Goal: Navigation & Orientation: Find specific page/section

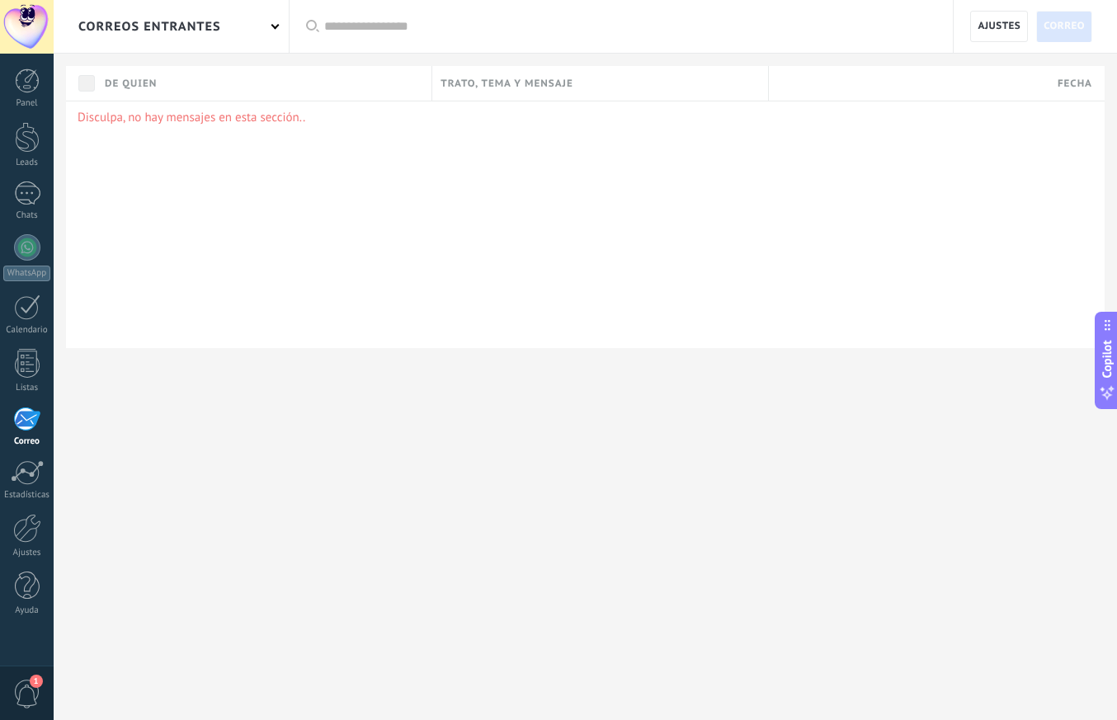
click at [26, 23] on div at bounding box center [27, 27] width 54 height 54
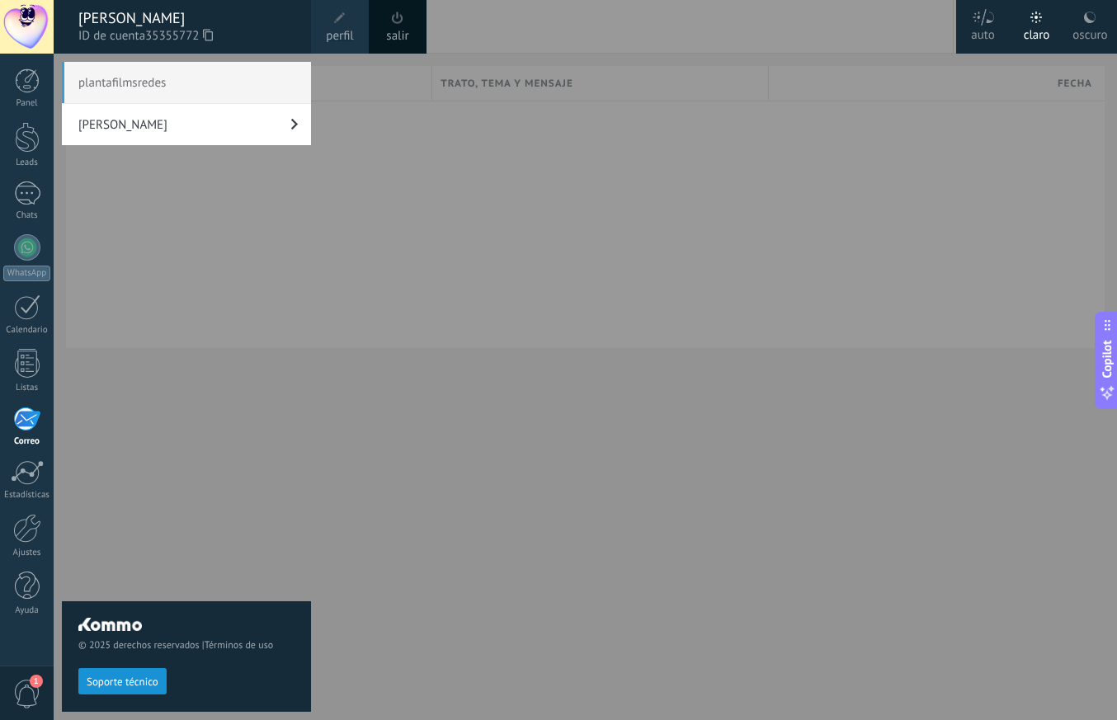
click at [233, 262] on div "plantafilmsredes [PERSON_NAME]" at bounding box center [186, 395] width 249 height 667
click at [209, 257] on div "plantafilmsredes [PERSON_NAME]" at bounding box center [186, 395] width 249 height 667
click at [27, 31] on div at bounding box center [27, 27] width 54 height 54
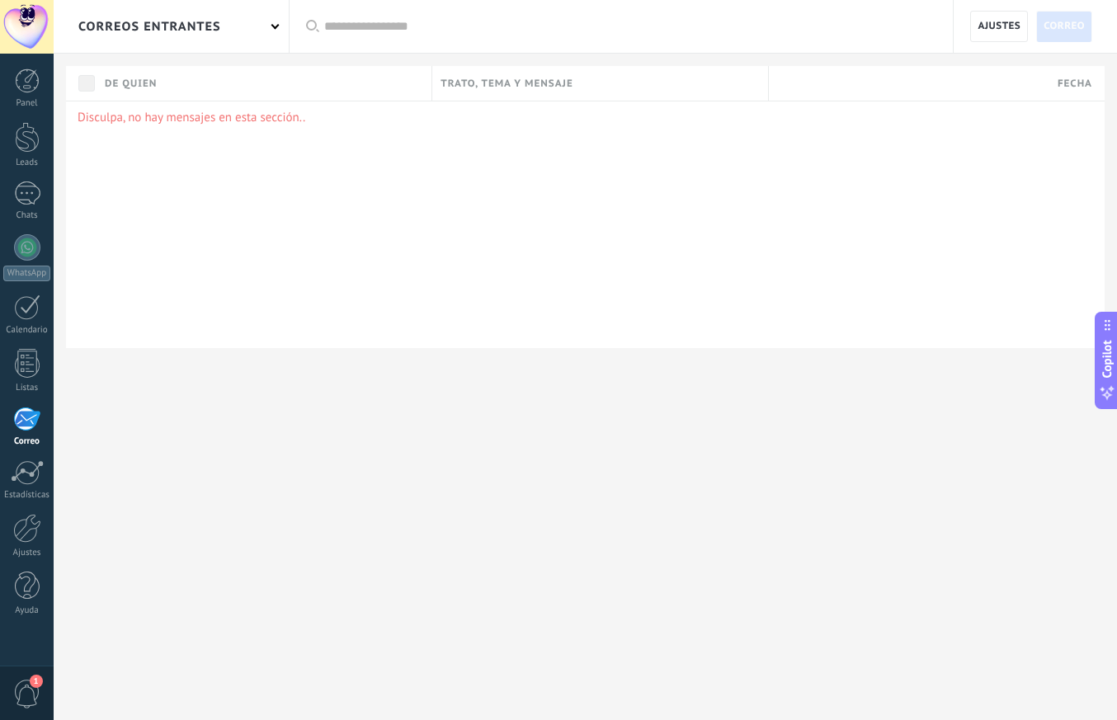
click at [225, 30] on div "correos entrantes" at bounding box center [171, 26] width 235 height 53
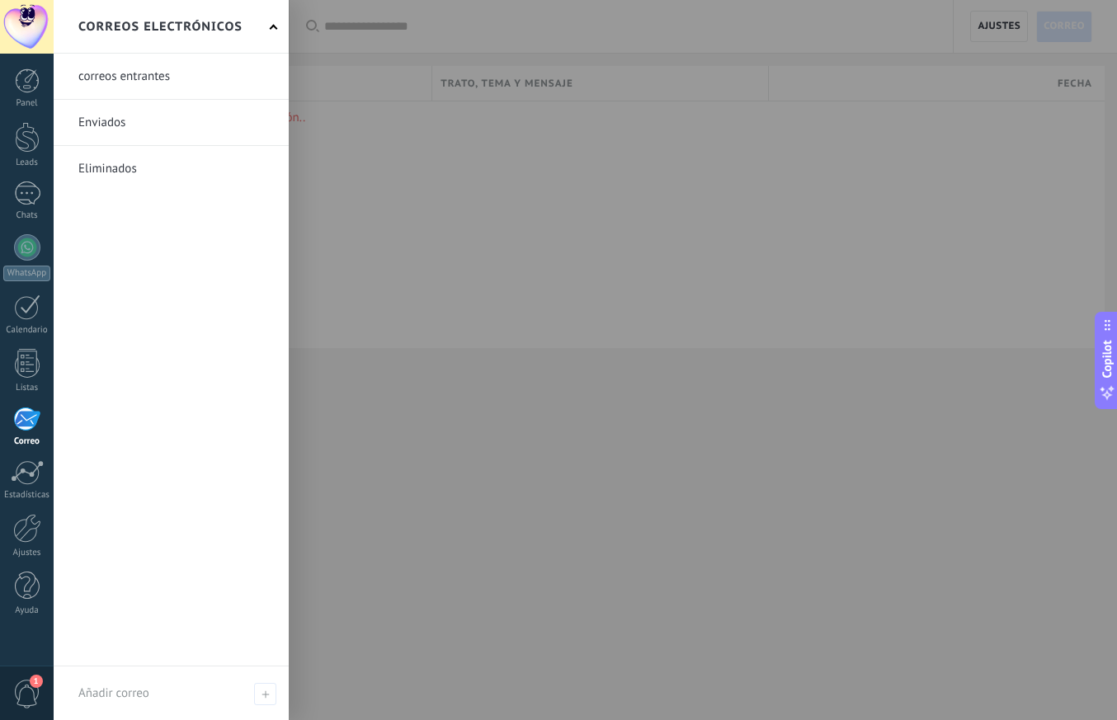
click at [497, 266] on div at bounding box center [612, 360] width 1117 height 720
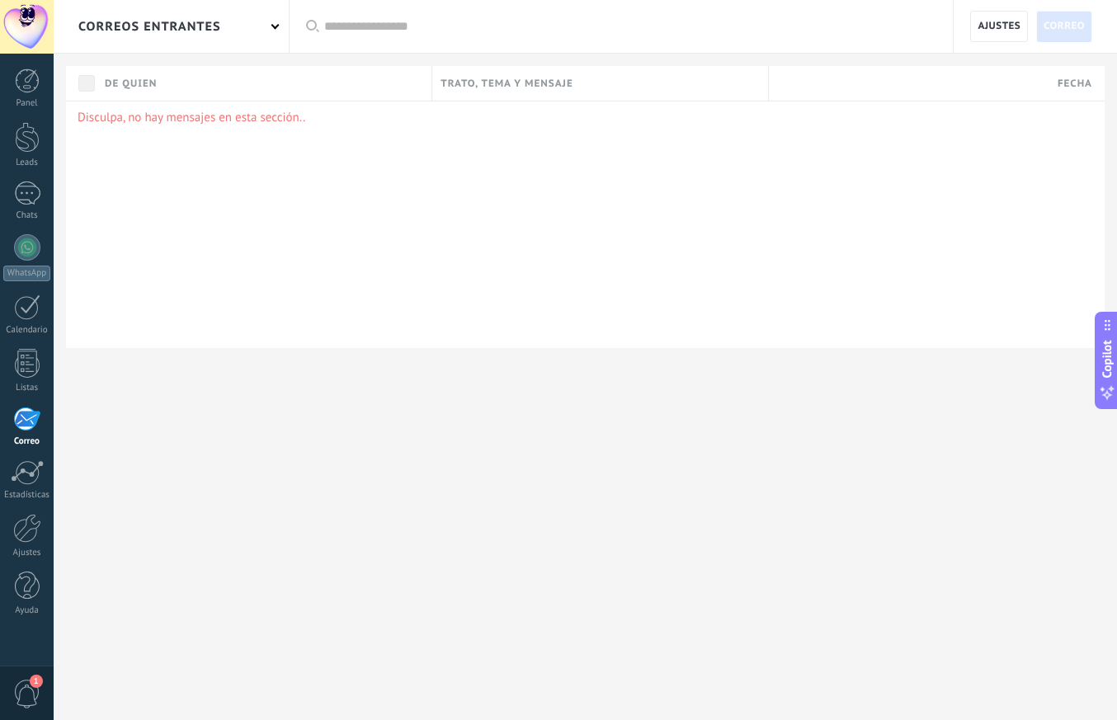
click at [270, 32] on div "correos entrantes" at bounding box center [171, 26] width 235 height 53
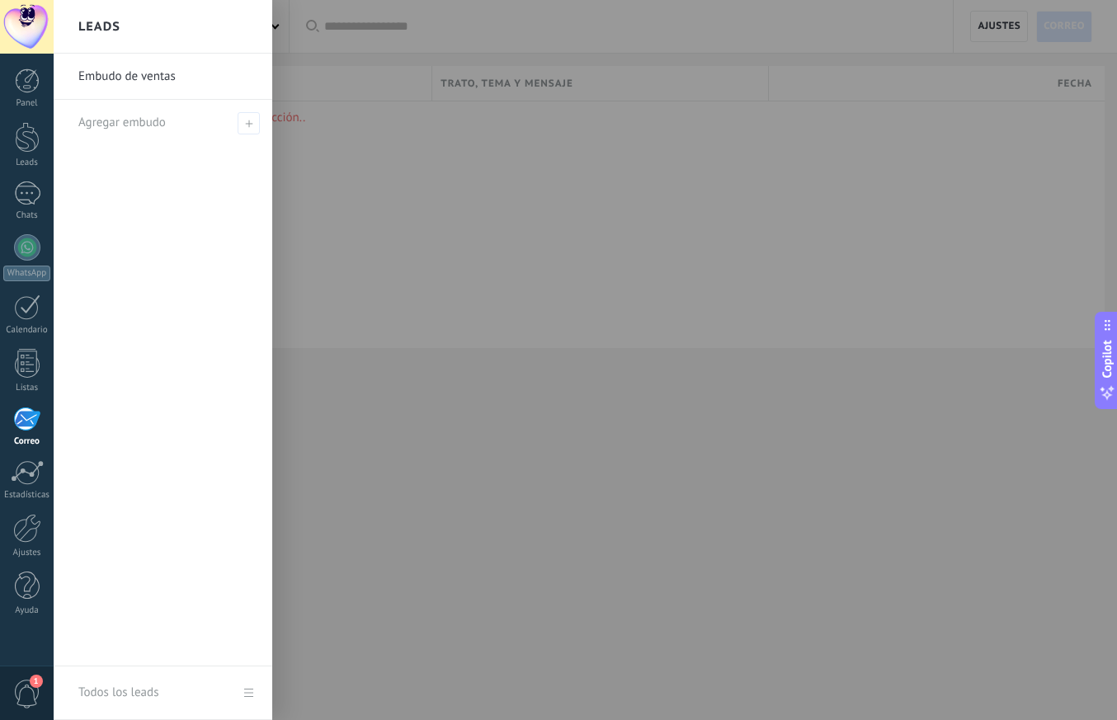
click at [381, 238] on div at bounding box center [612, 360] width 1117 height 720
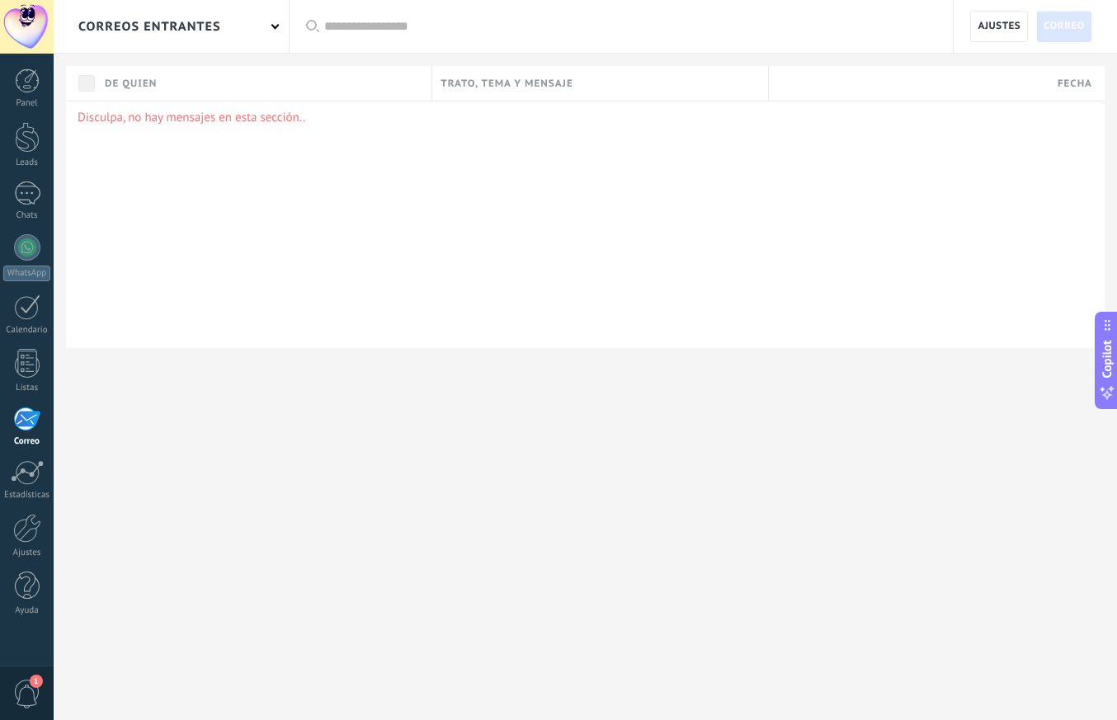
click at [38, 31] on div at bounding box center [27, 27] width 54 height 54
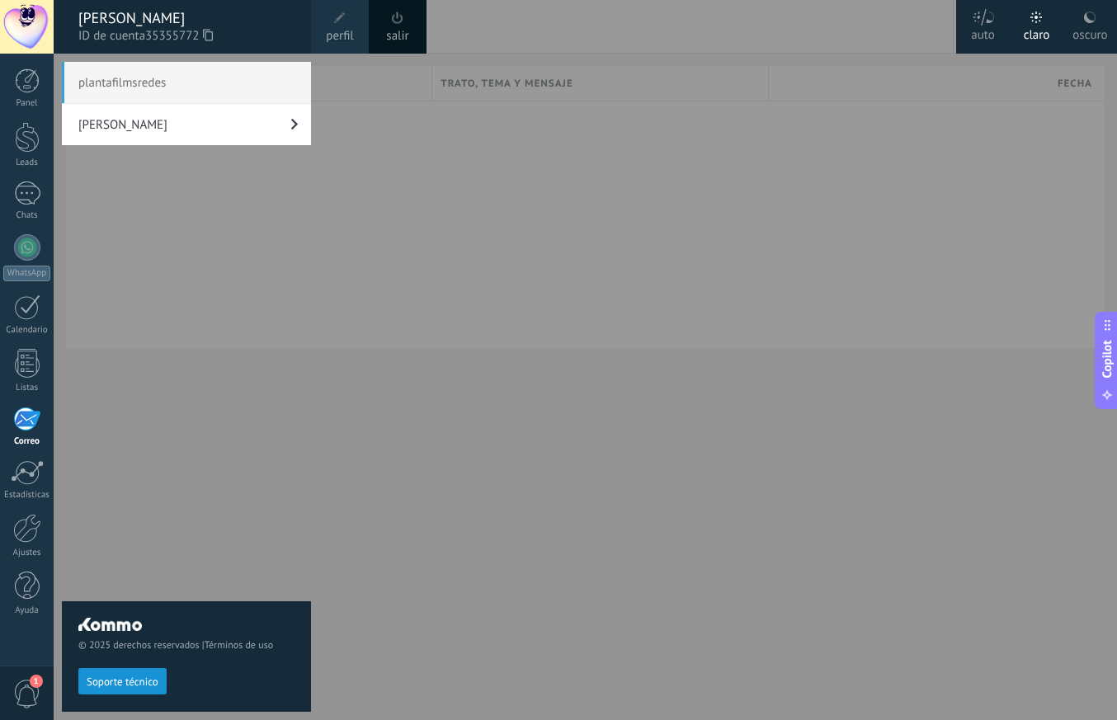
click at [158, 126] on link "[PERSON_NAME]" at bounding box center [186, 124] width 249 height 41
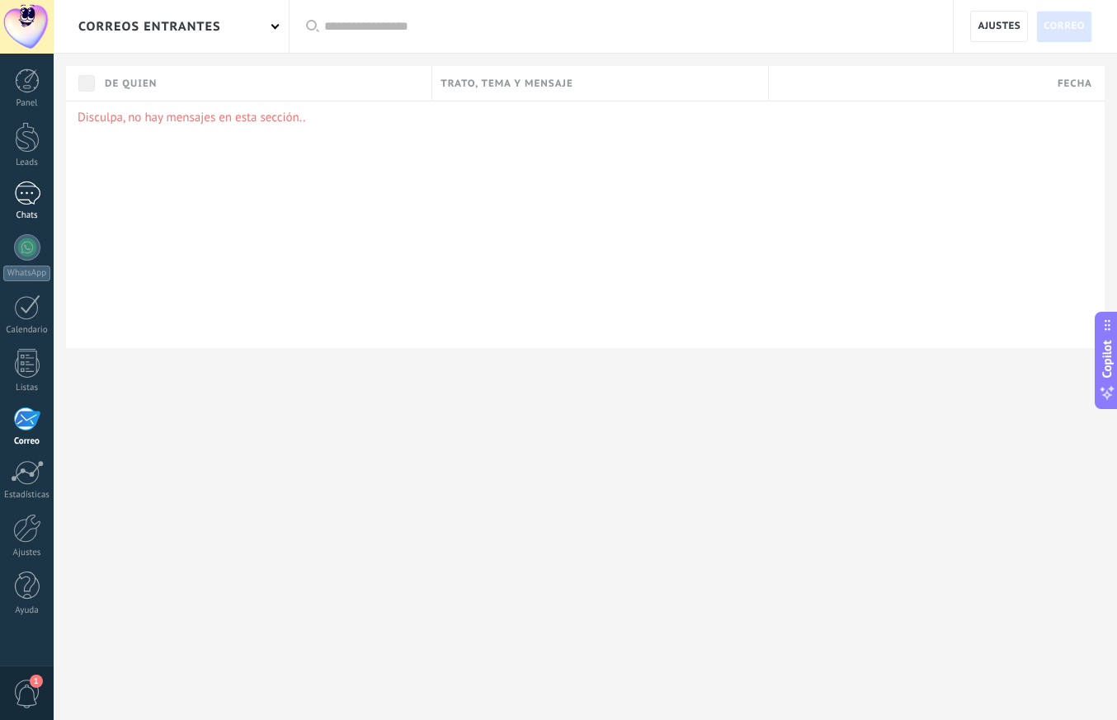
click at [27, 204] on div at bounding box center [27, 193] width 26 height 24
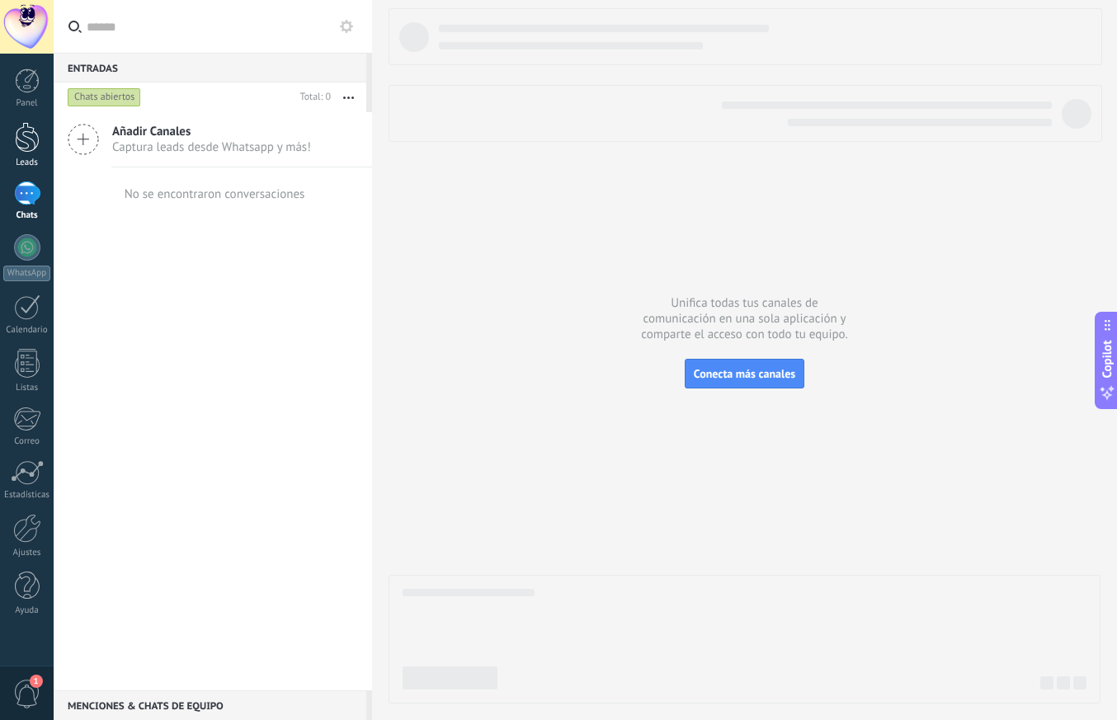
click at [26, 143] on div at bounding box center [27, 137] width 25 height 31
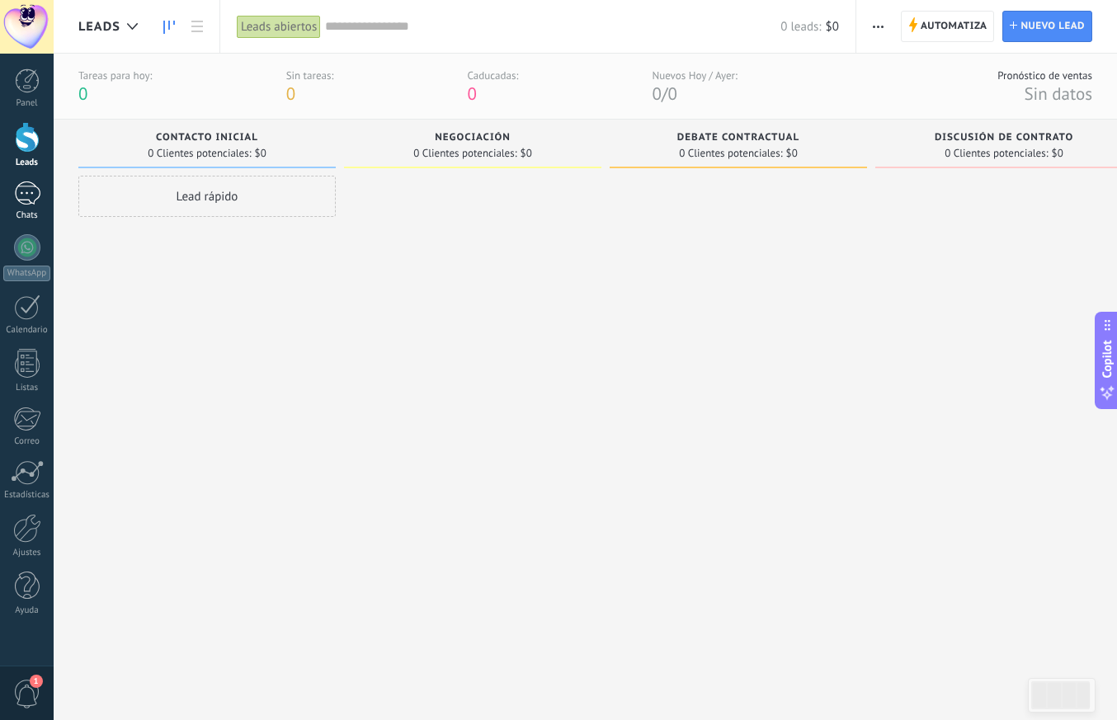
click at [34, 199] on div at bounding box center [27, 193] width 26 height 24
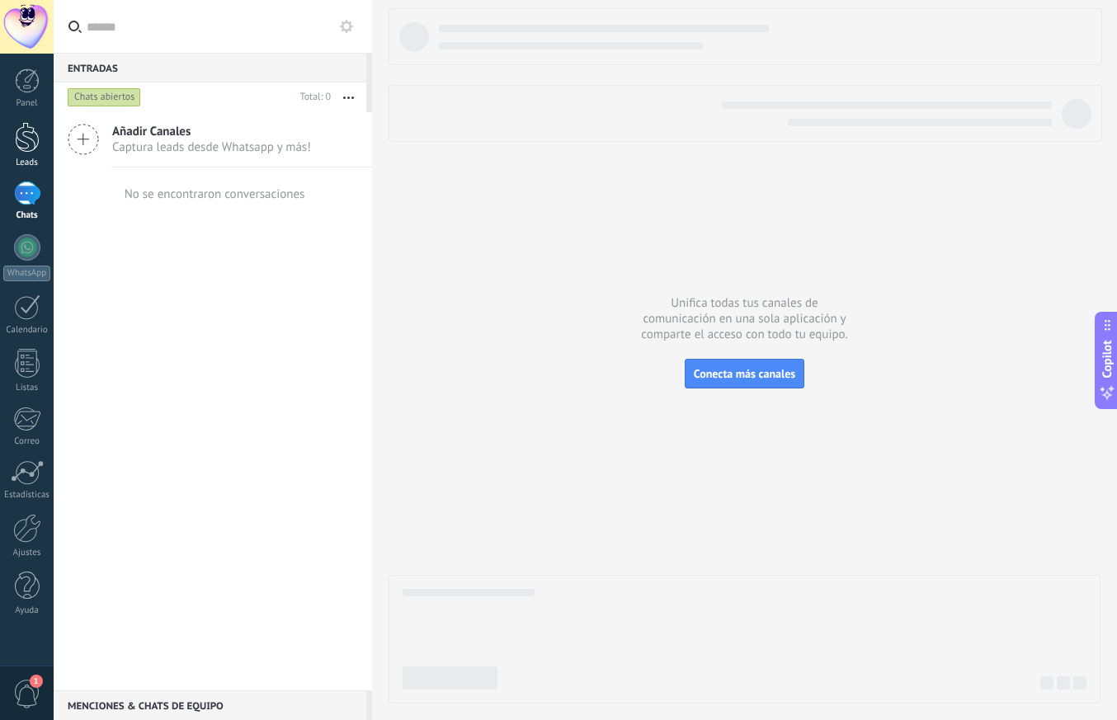
click at [35, 147] on div at bounding box center [27, 137] width 25 height 31
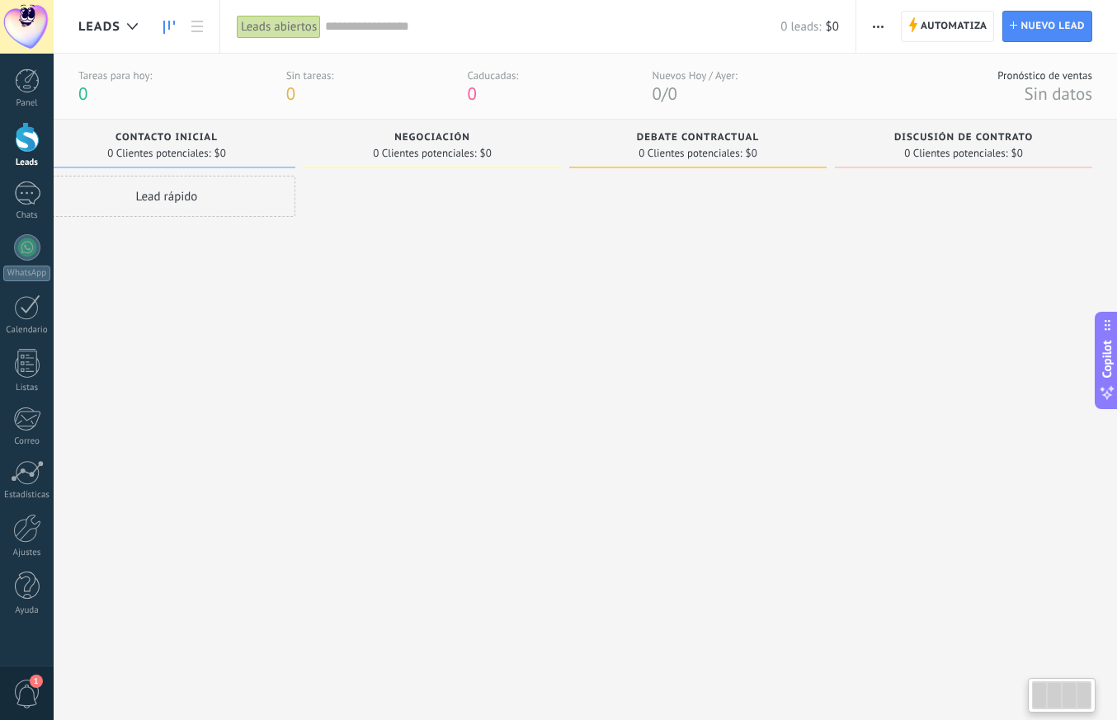
scroll to position [0, 4]
